Goal: Task Accomplishment & Management: Complete application form

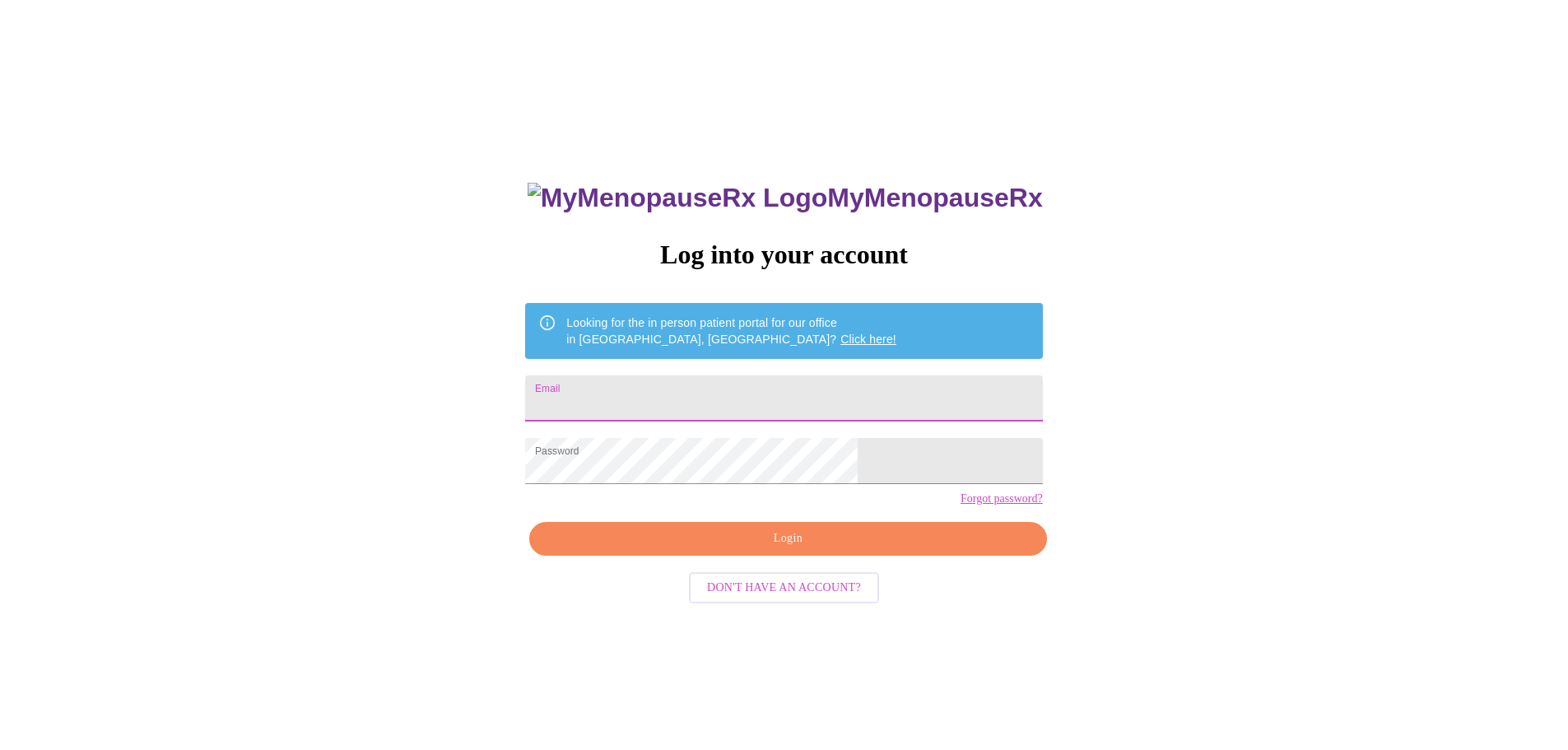
click at [694, 397] on input "Email" at bounding box center [784, 398] width 517 height 46
type input "[EMAIL_ADDRESS][DOMAIN_NAME]"
click at [599, 527] on div "MyMenopauseRx Log into your account Looking for the in person patient portal fo…" at bounding box center [784, 456] width 1555 height 899
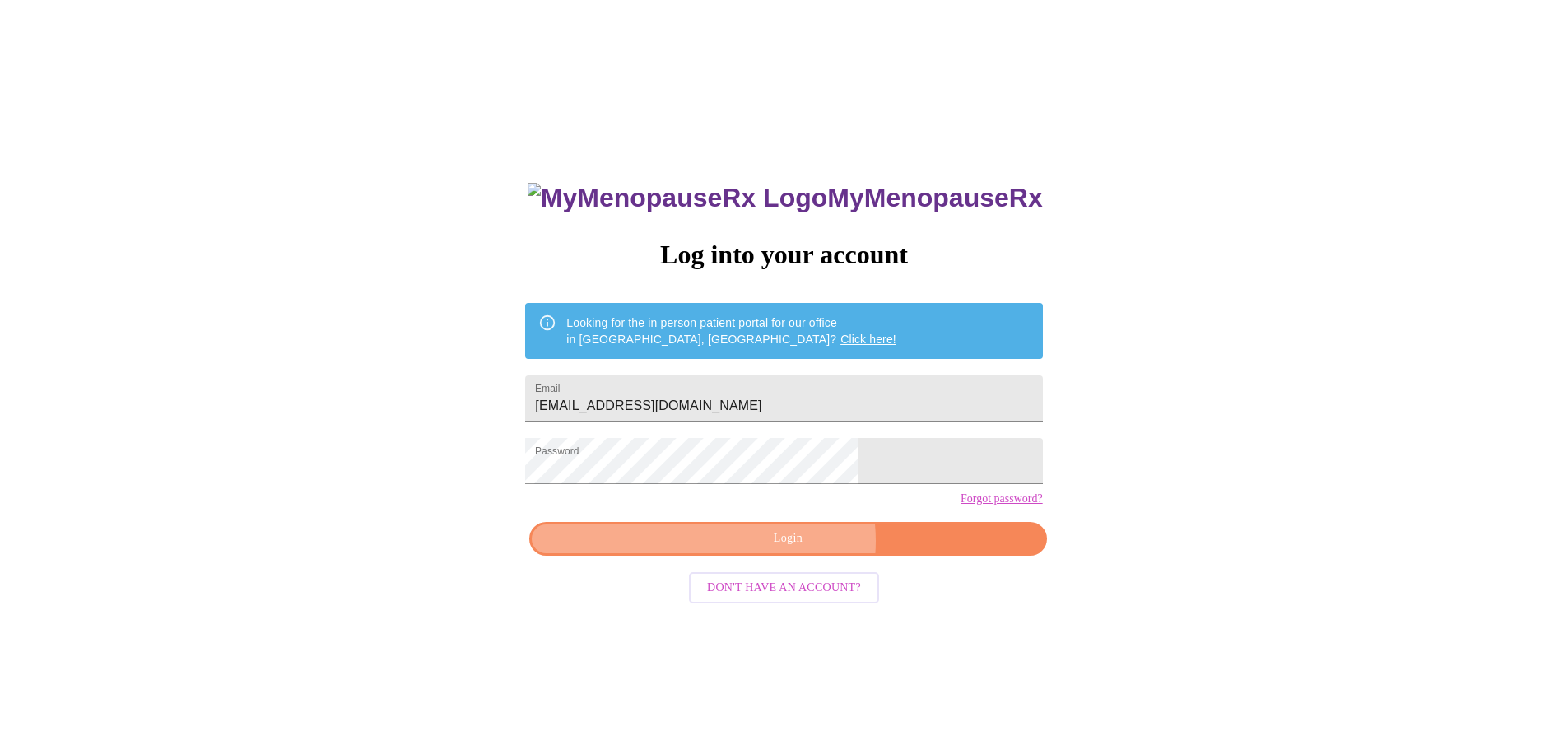
click at [796, 549] on span "Login" at bounding box center [787, 539] width 479 height 21
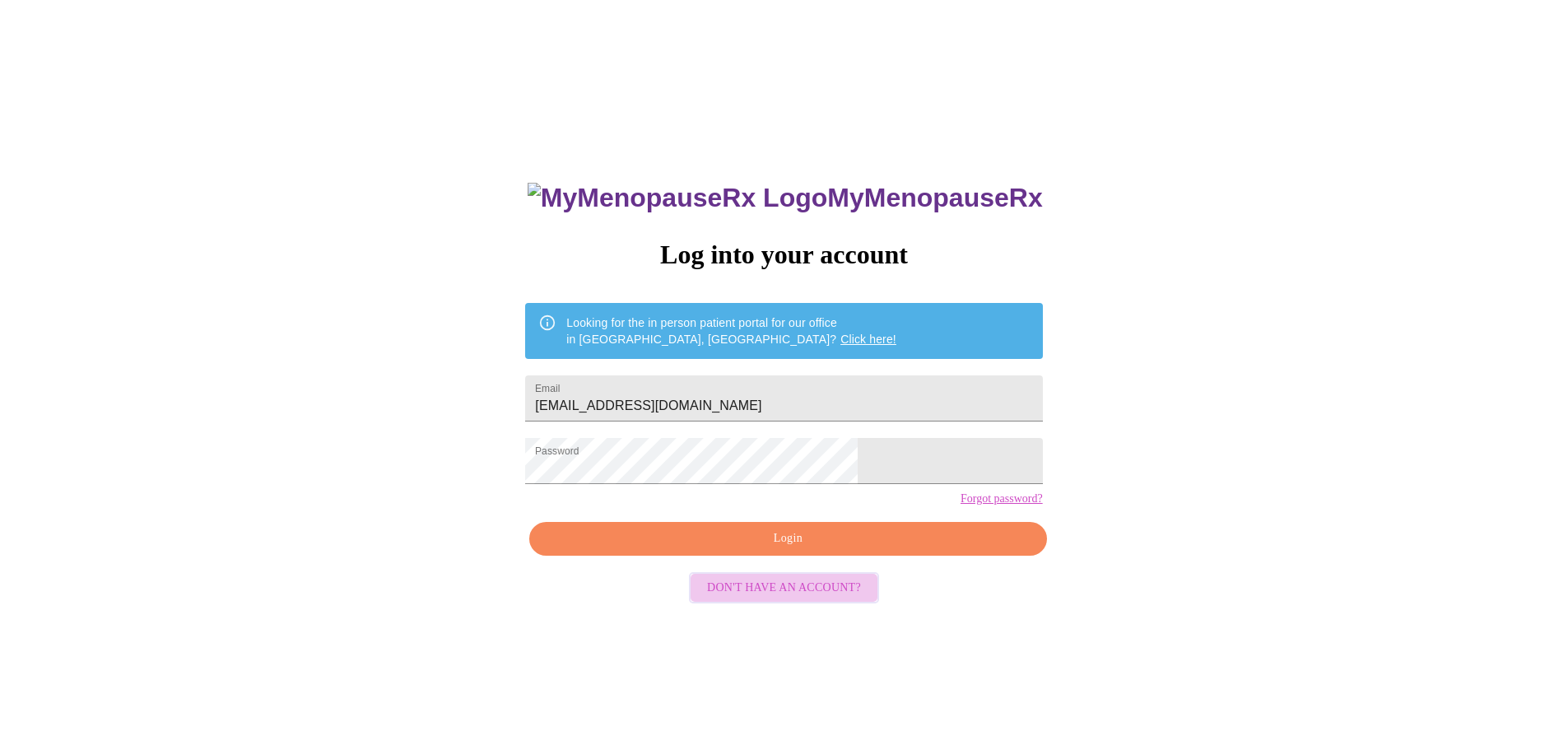
click at [802, 599] on span "Don't have an account?" at bounding box center [784, 588] width 154 height 21
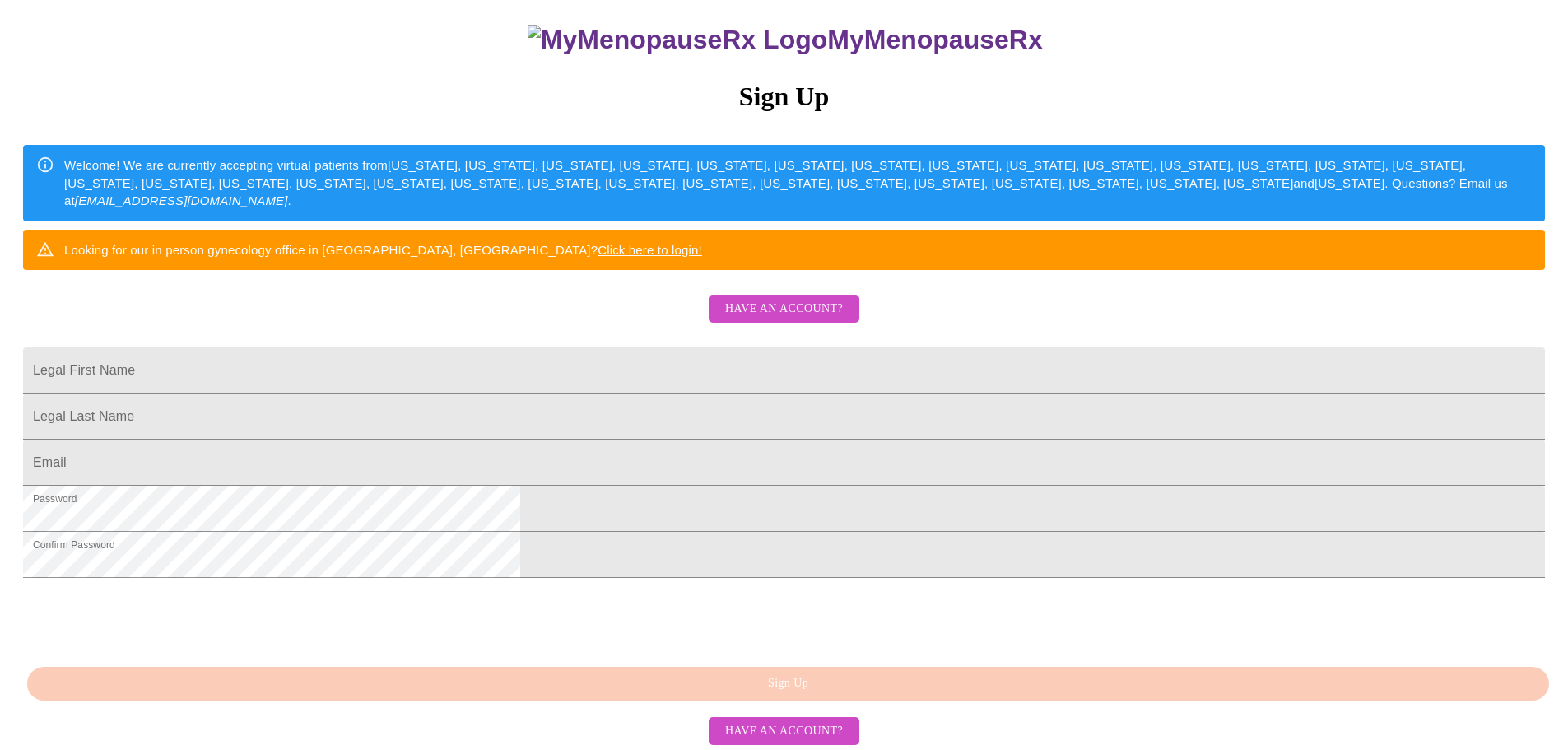
scroll to position [165, 0]
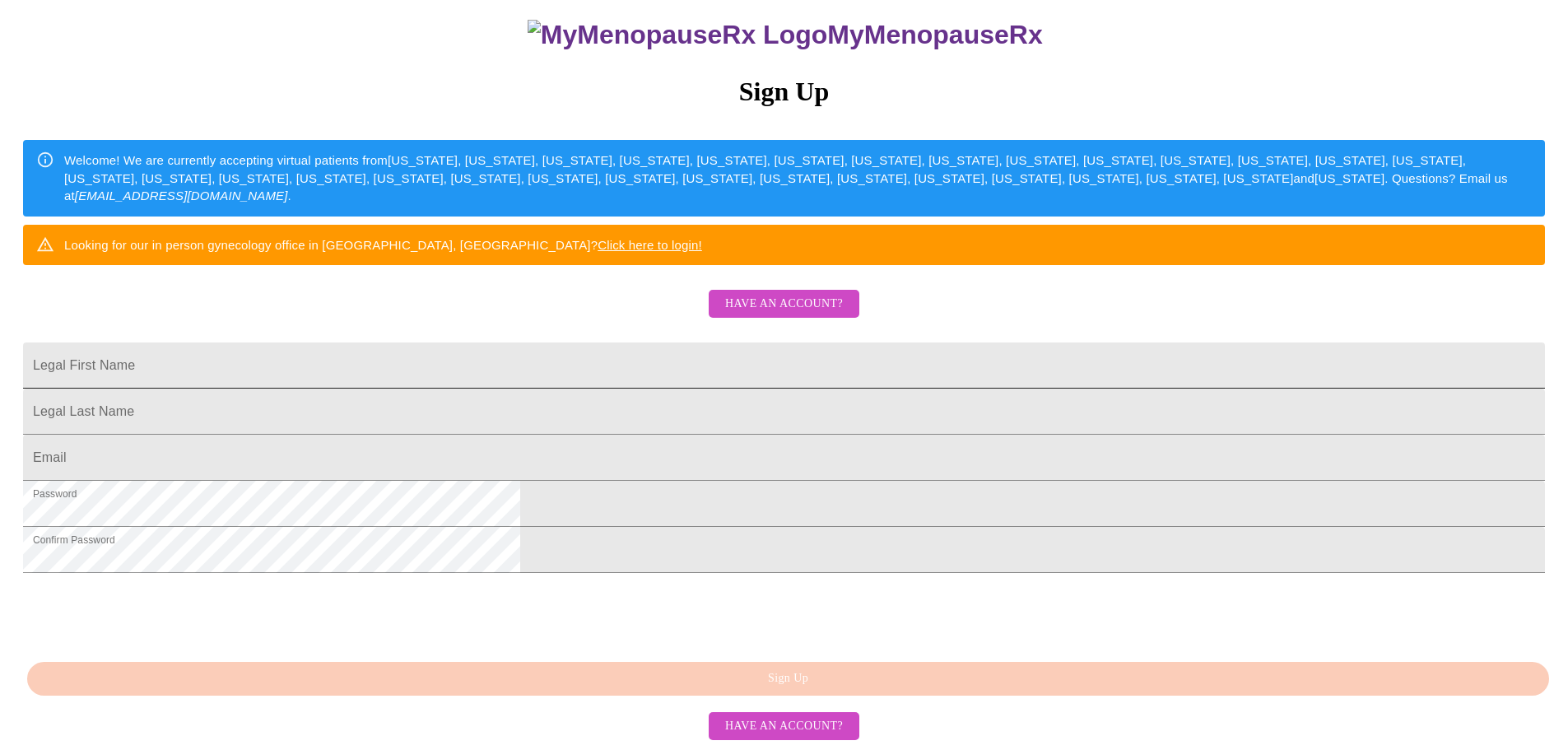
click at [728, 389] on input "Legal First Name" at bounding box center [784, 365] width 1522 height 46
type input "[PERSON_NAME]"
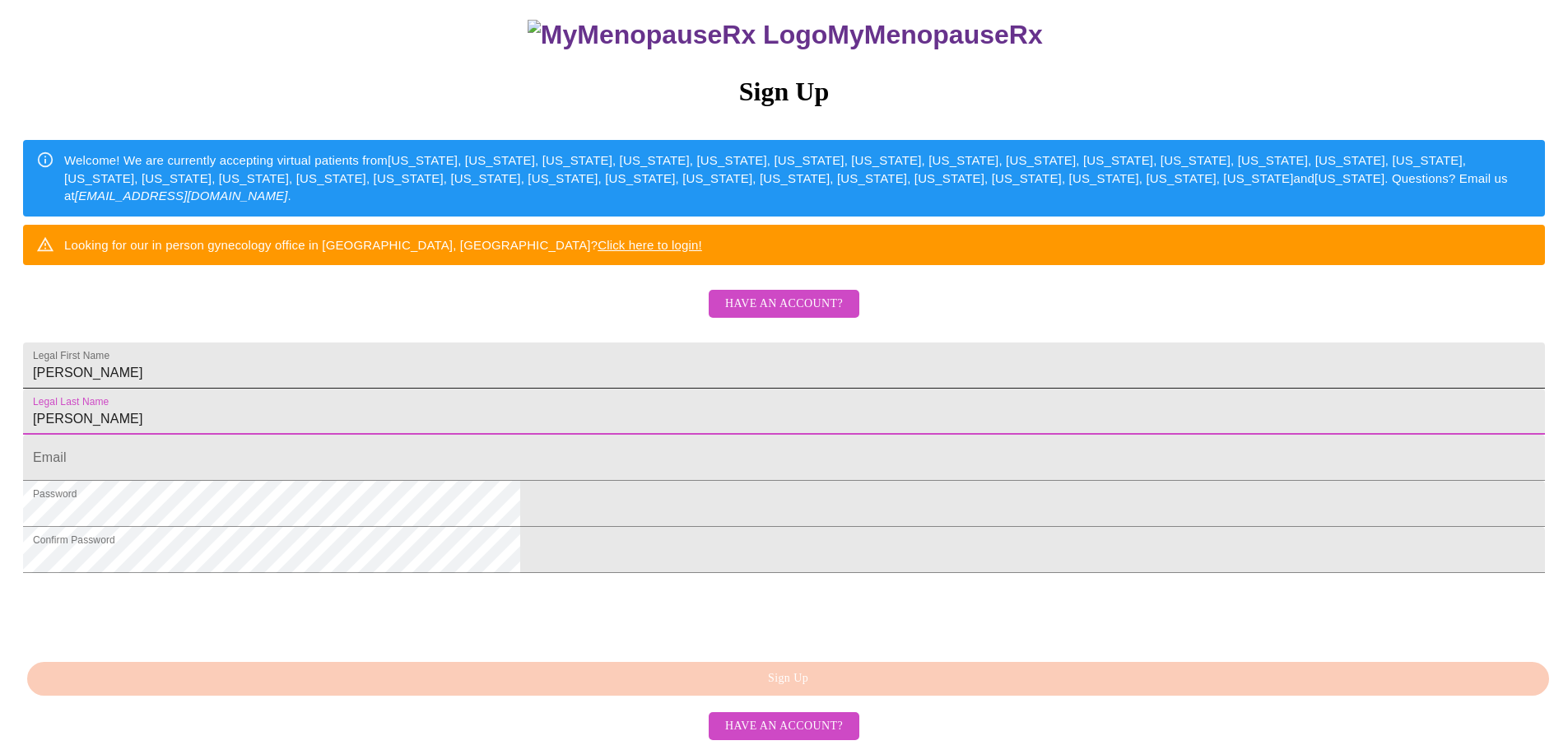
type input "[PERSON_NAME]"
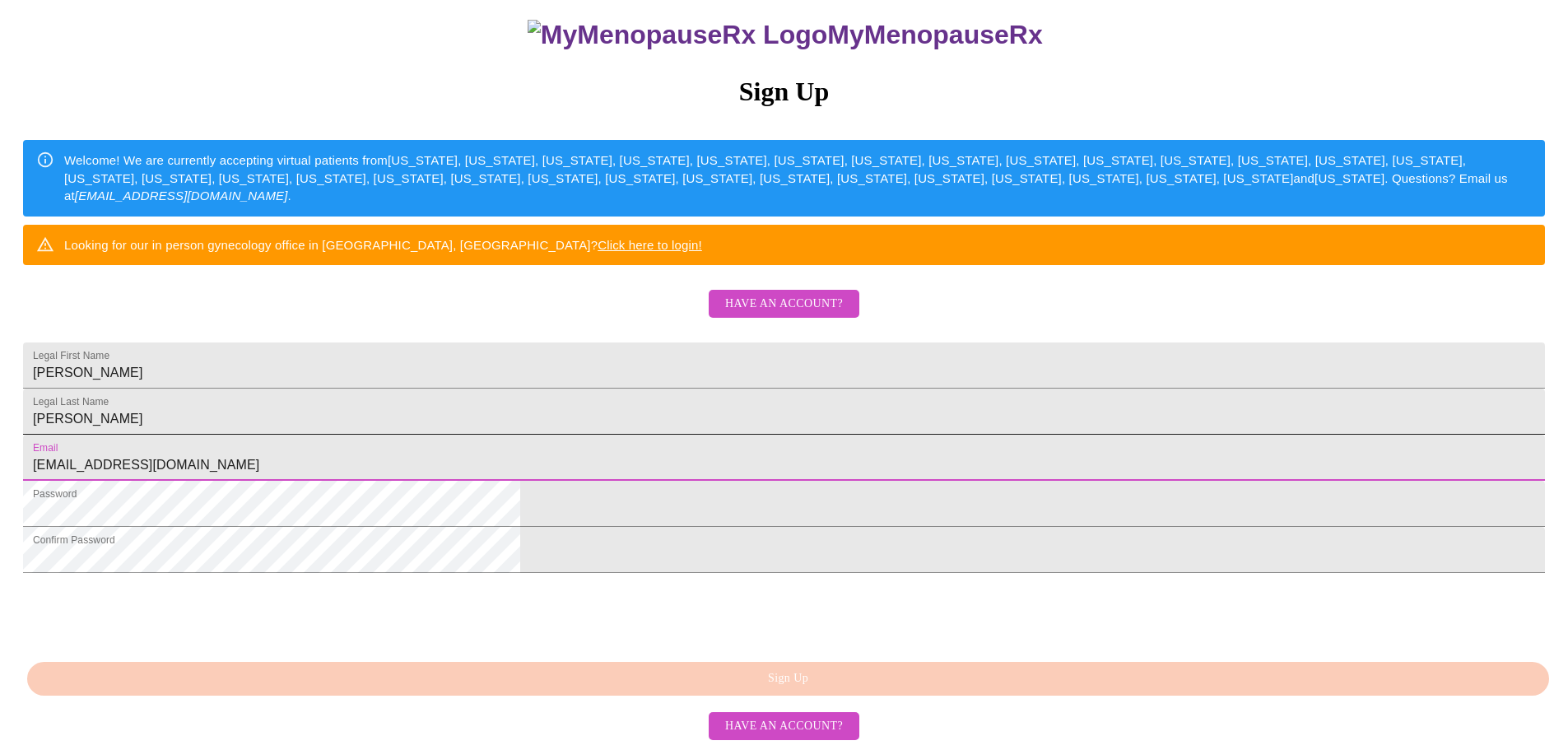
scroll to position [289, 0]
type input "[EMAIL_ADDRESS][DOMAIN_NAME]"
